Goal: Task Accomplishment & Management: Use online tool/utility

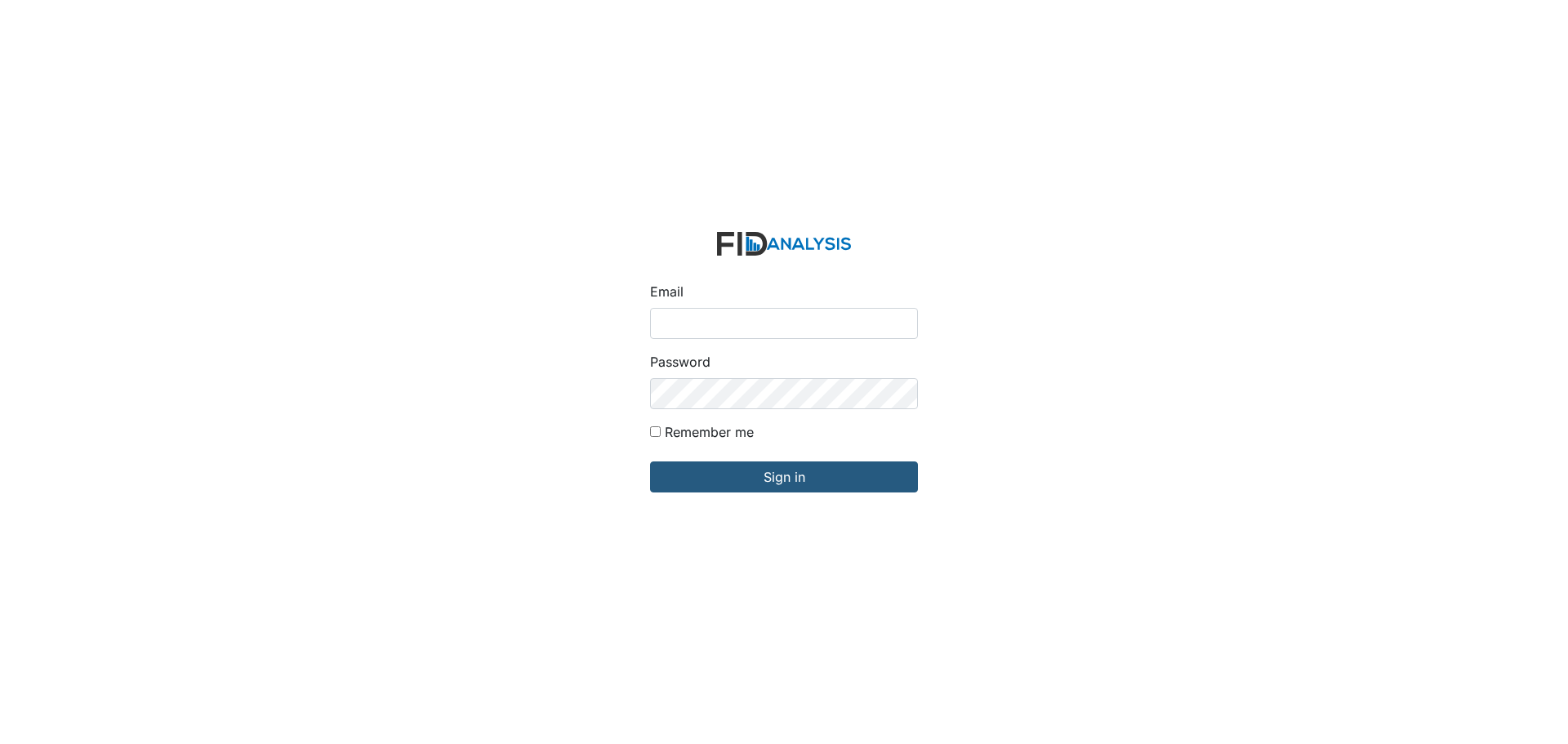
type input "[EMAIL_ADDRESS][DOMAIN_NAME]"
click at [650, 461] on input "Sign in" at bounding box center [784, 477] width 268 height 31
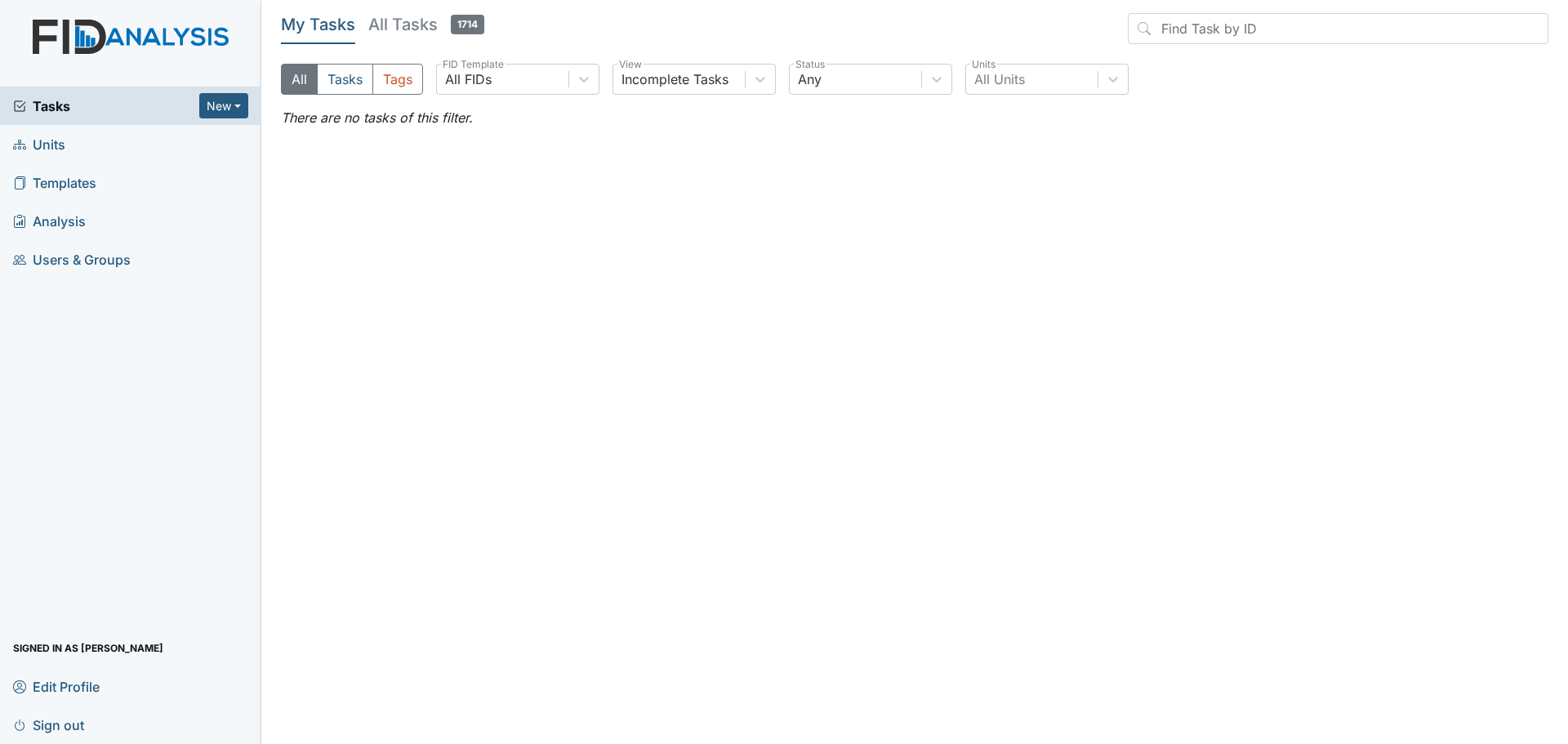
click at [52, 145] on span "Units" at bounding box center [39, 144] width 52 height 25
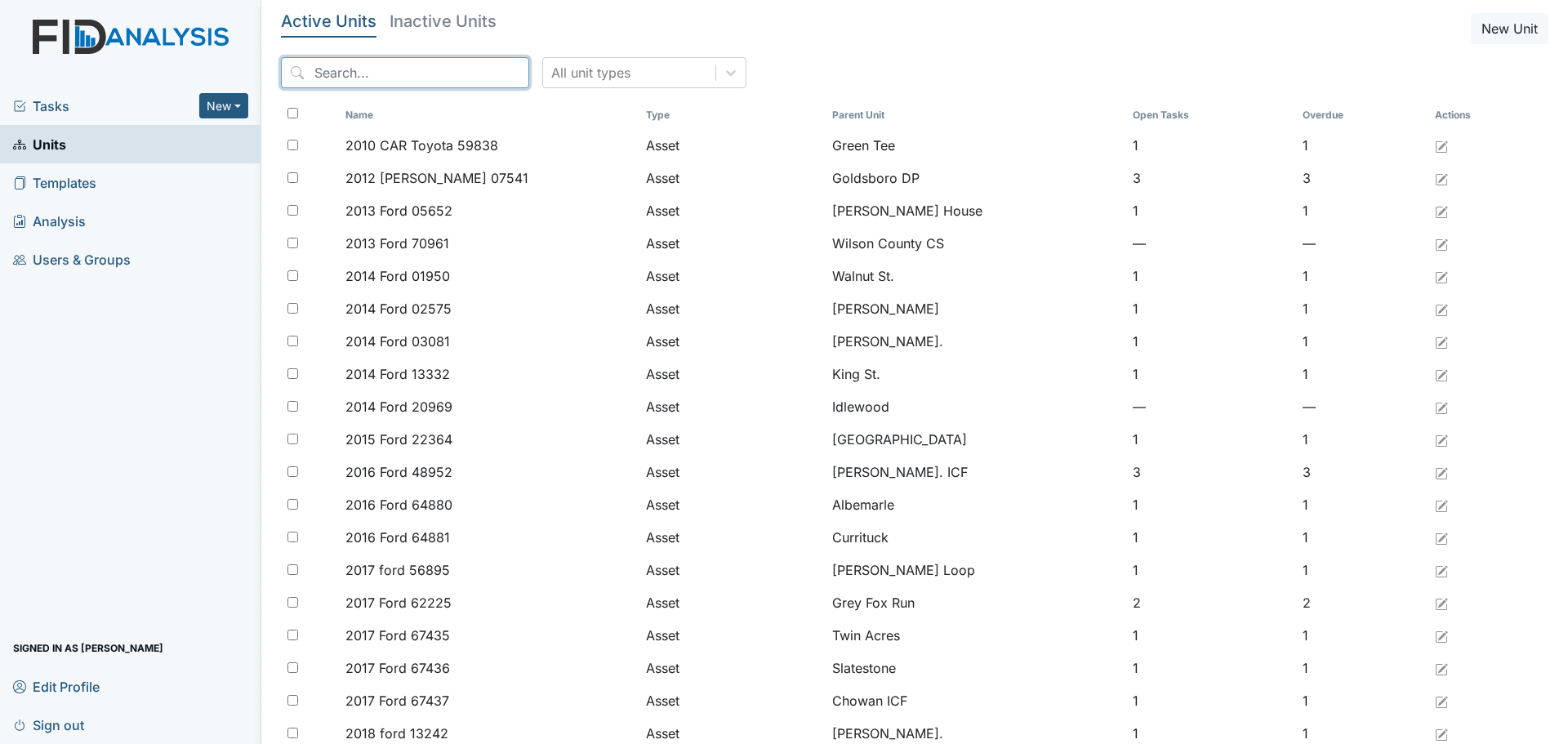
click at [384, 70] on input "search" at bounding box center [405, 73] width 248 height 31
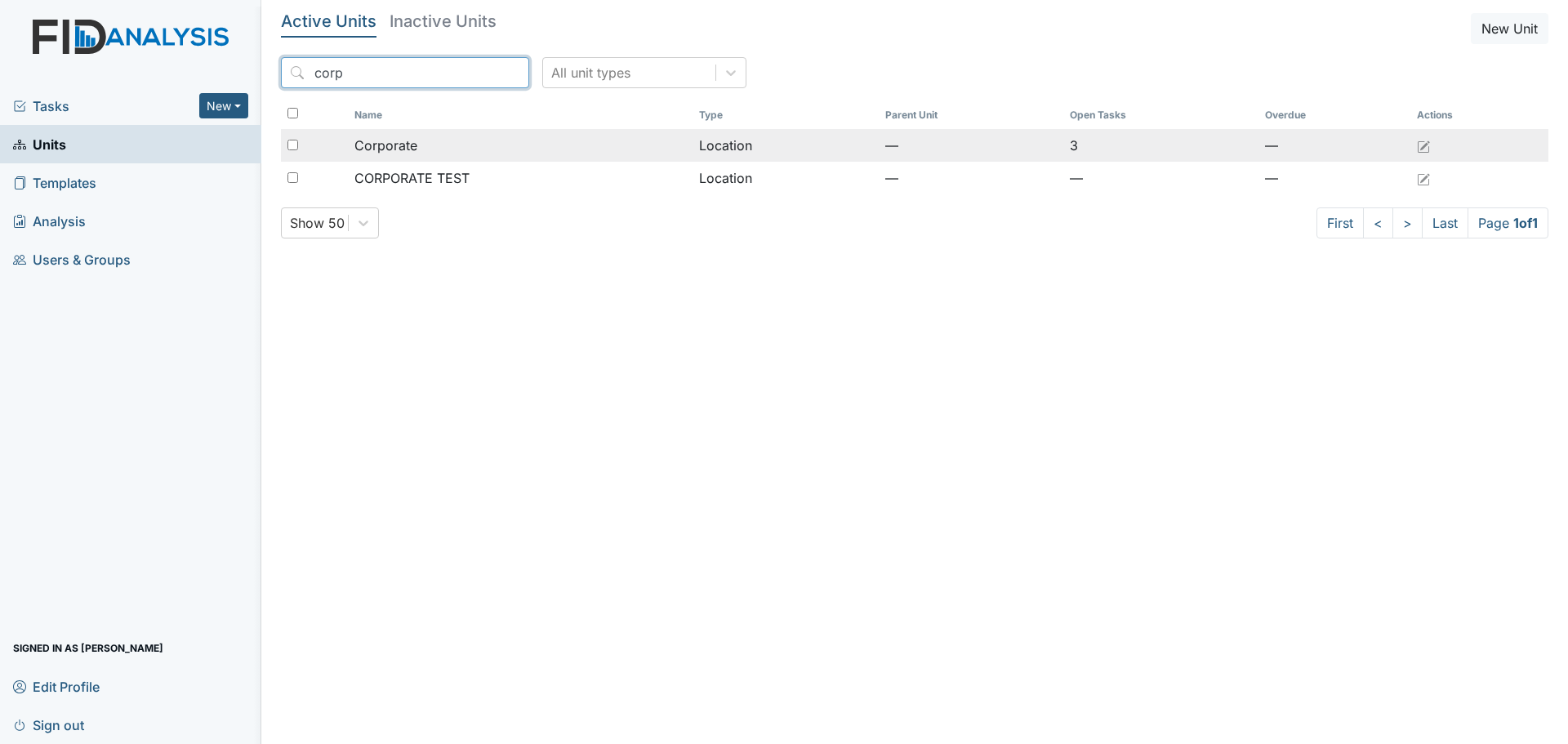
type input "corp"
click at [665, 142] on div "Corporate" at bounding box center [520, 145] width 332 height 20
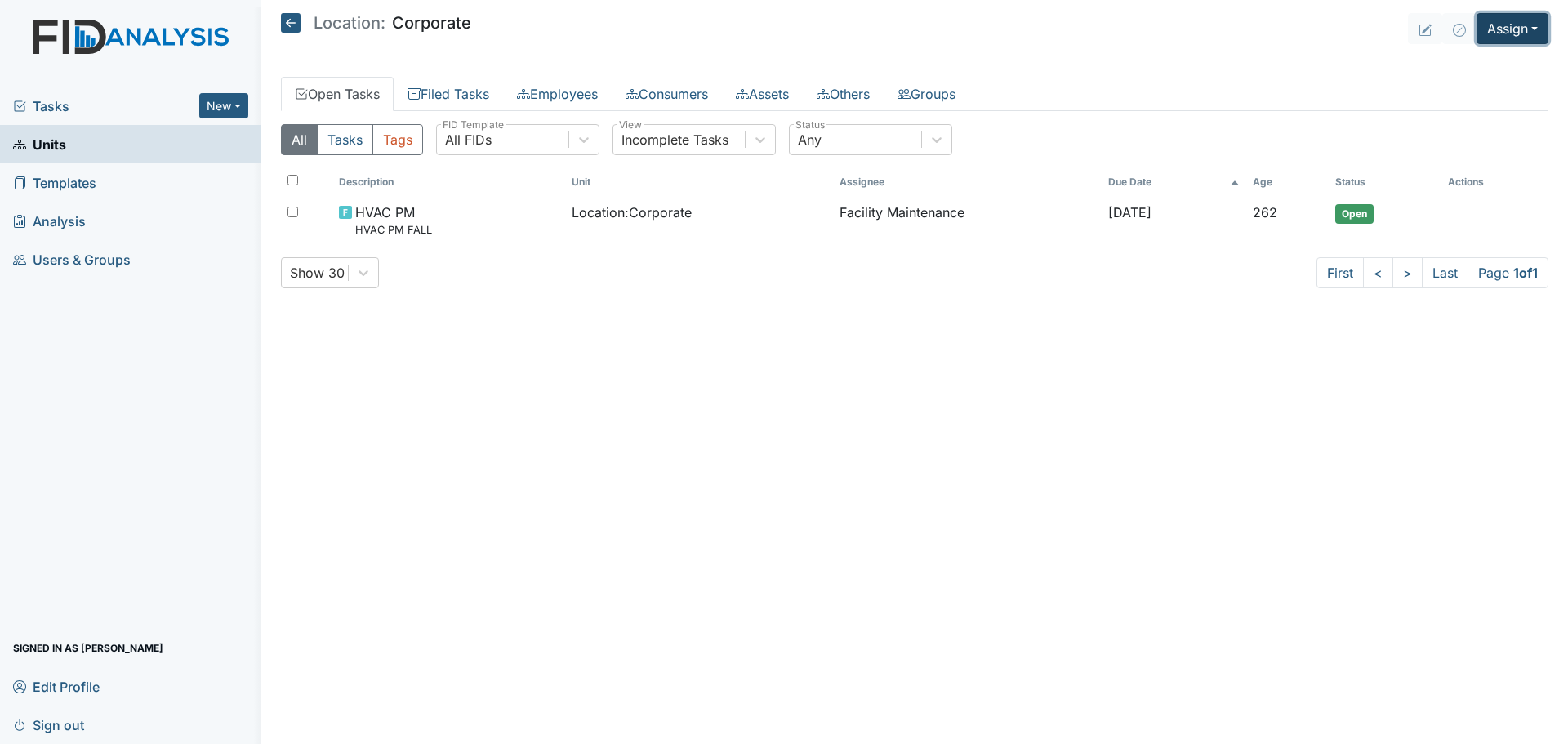
click at [1500, 22] on button "Assign" at bounding box center [1512, 29] width 72 height 31
click at [1487, 90] on link "Assign Inspection" at bounding box center [1473, 92] width 147 height 26
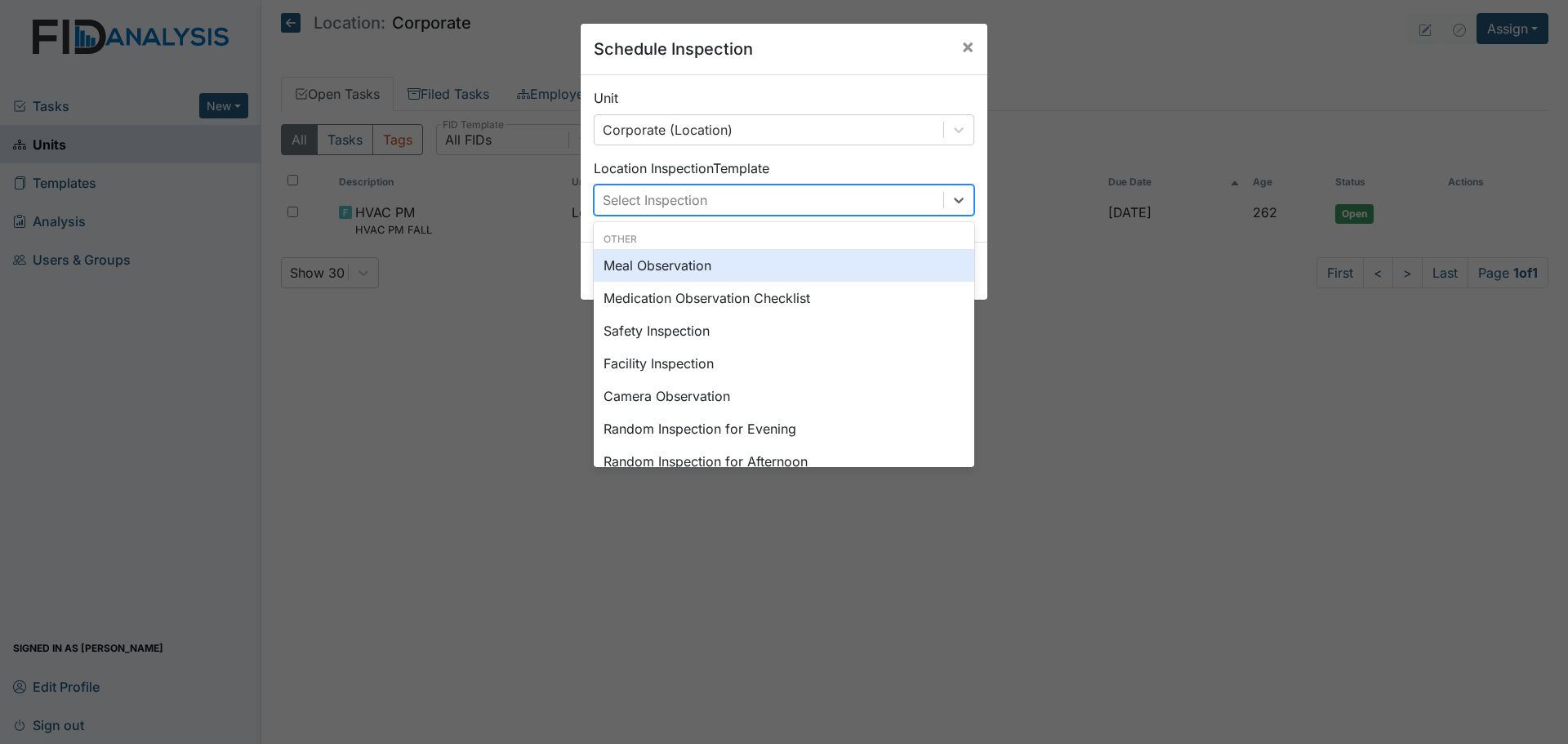
click at [924, 199] on div "Select Inspection" at bounding box center [769, 200] width 349 height 29
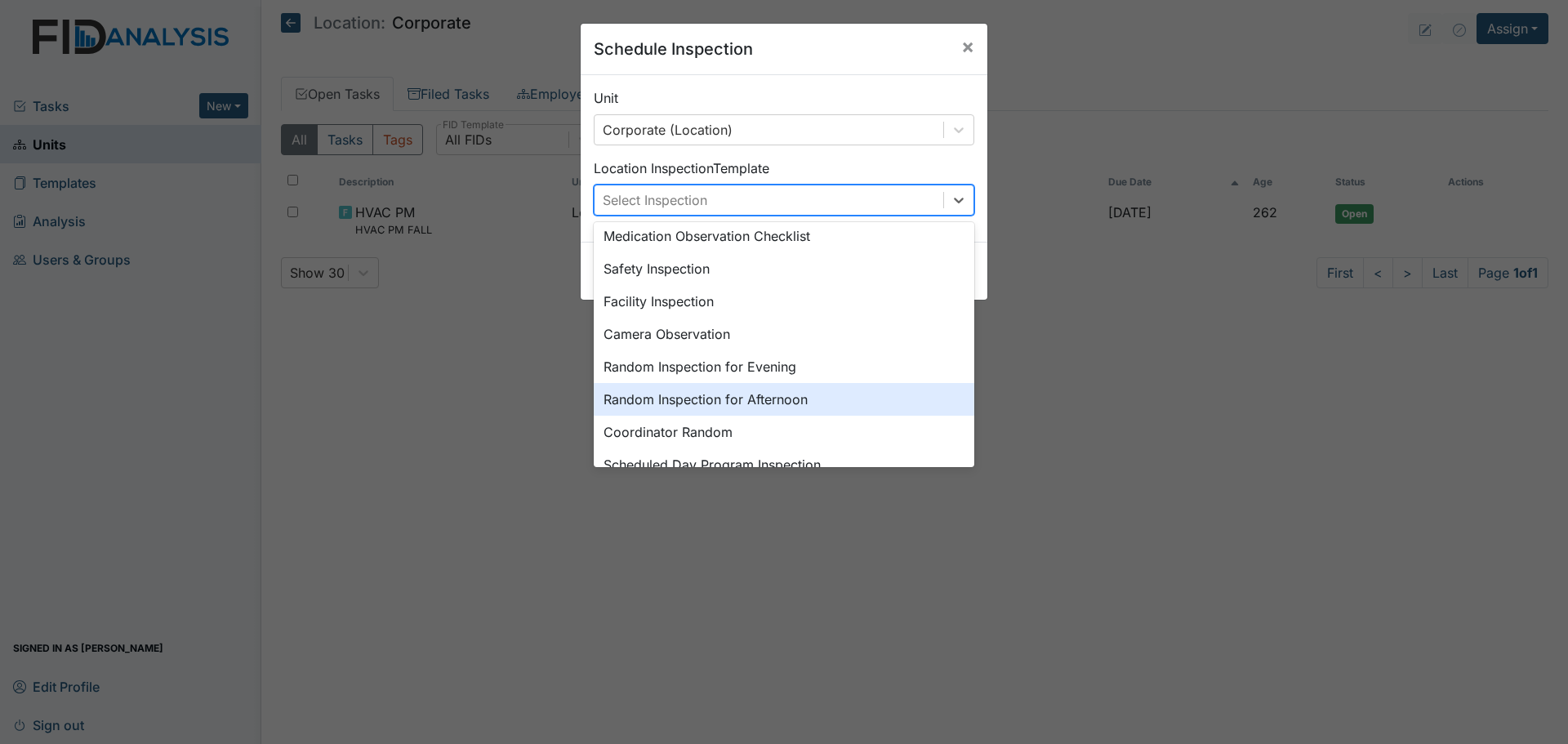
scroll to position [245, 0]
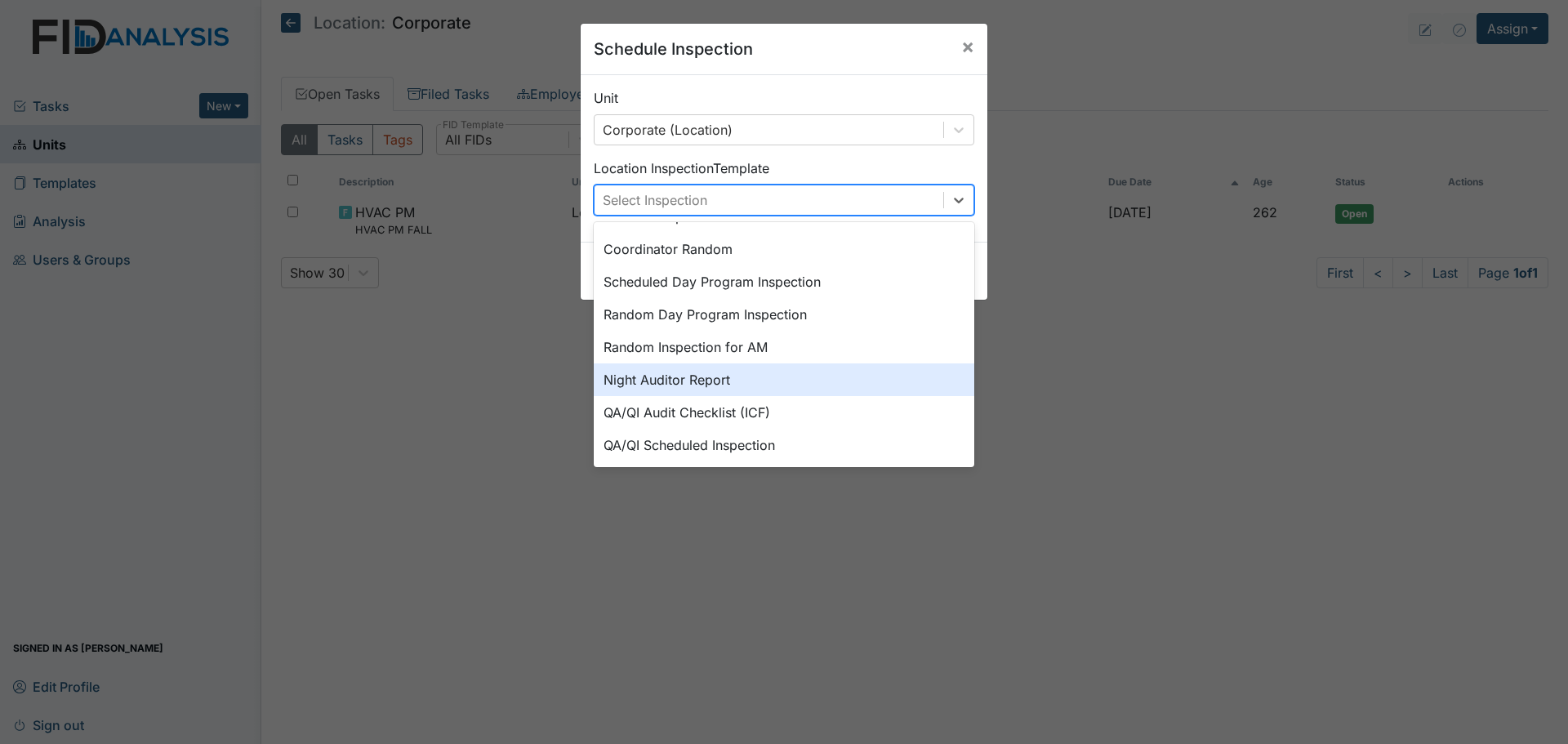
click at [787, 375] on div "Night Auditor Report" at bounding box center [784, 380] width 381 height 33
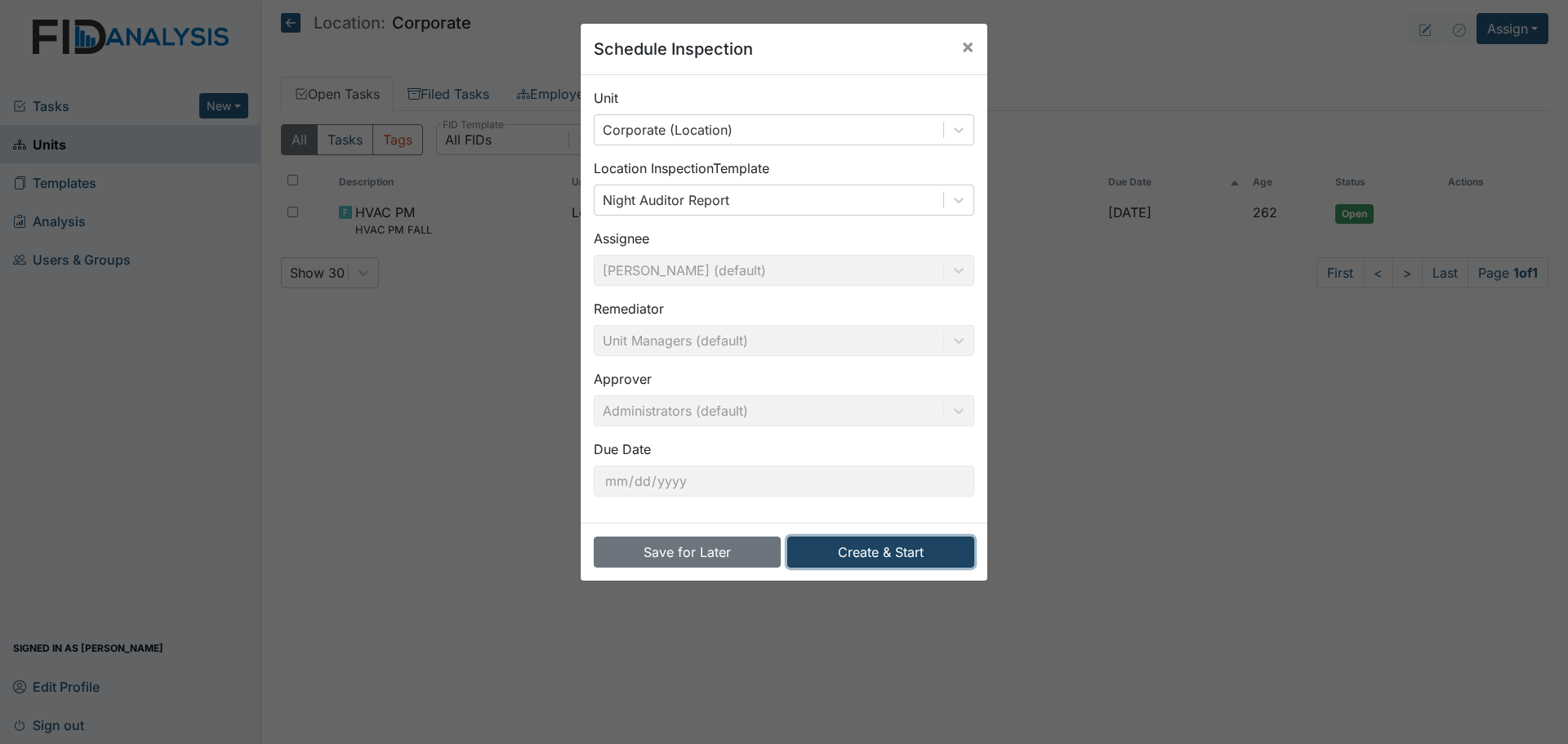
click at [866, 555] on button "Create & Start" at bounding box center [881, 552] width 187 height 31
